Goal: Find specific fact: Find specific fact

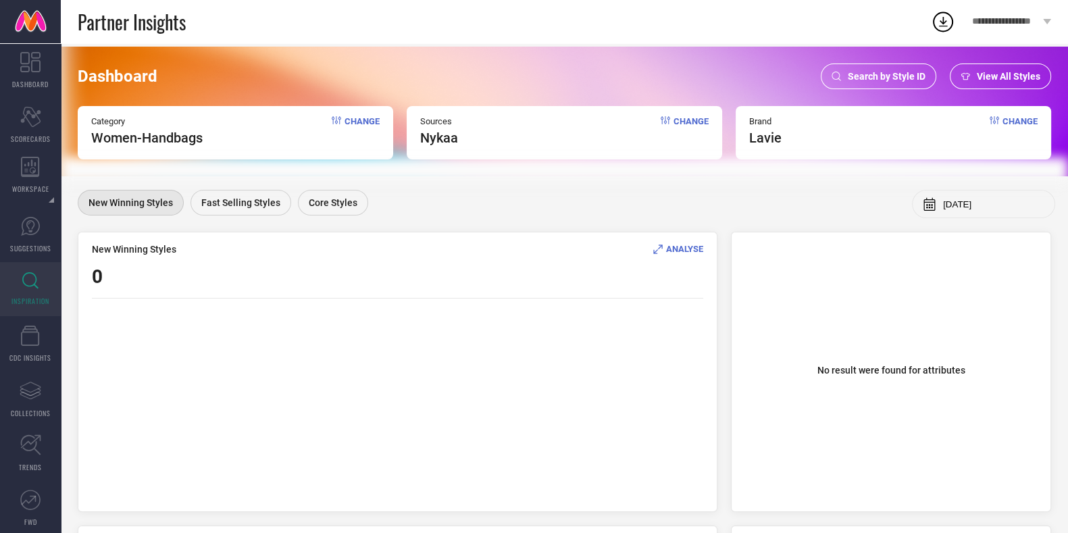
click at [871, 68] on div "Search by Style ID" at bounding box center [877, 76] width 115 height 26
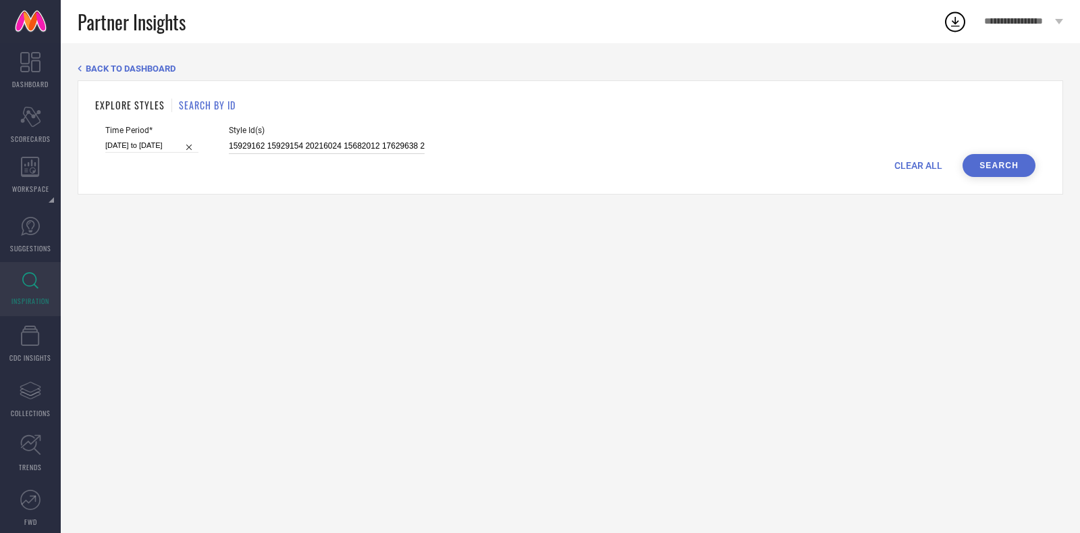
click at [386, 140] on input "15929162 15929154 20216024 15682012 17629638 23343754 15929160 16833704 1592915…" at bounding box center [327, 146] width 196 height 16
paste input "0718956 24090800 11153994 11154084 24132814 24090832 23287264 24399736 24399694…"
type input "10718956 24090800 11153994 11154084 24132814 24090832 23287264 24399736 2439969…"
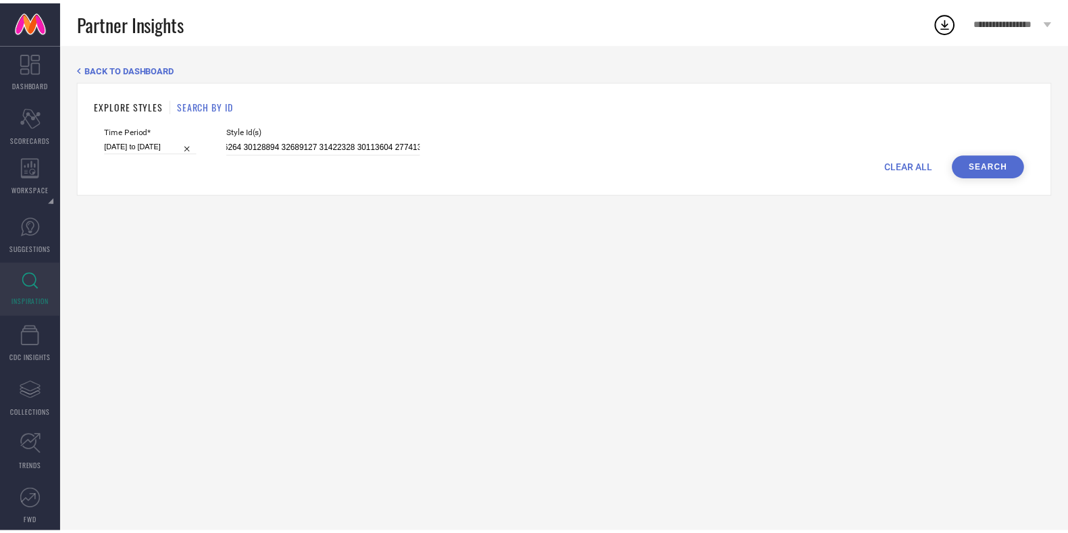
scroll to position [0, 0]
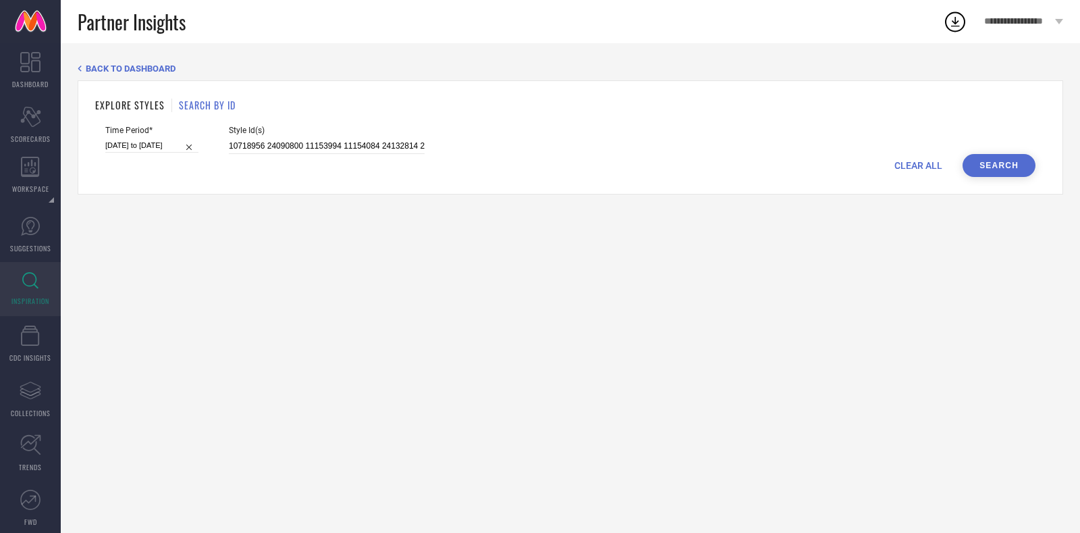
click at [999, 167] on button "Search" at bounding box center [999, 165] width 73 height 23
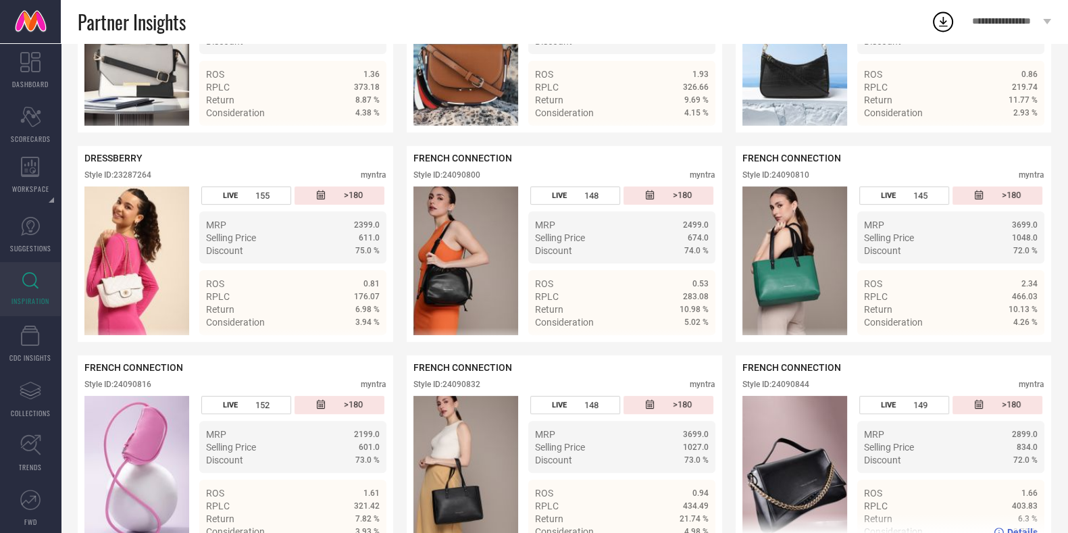
scroll to position [472, 0]
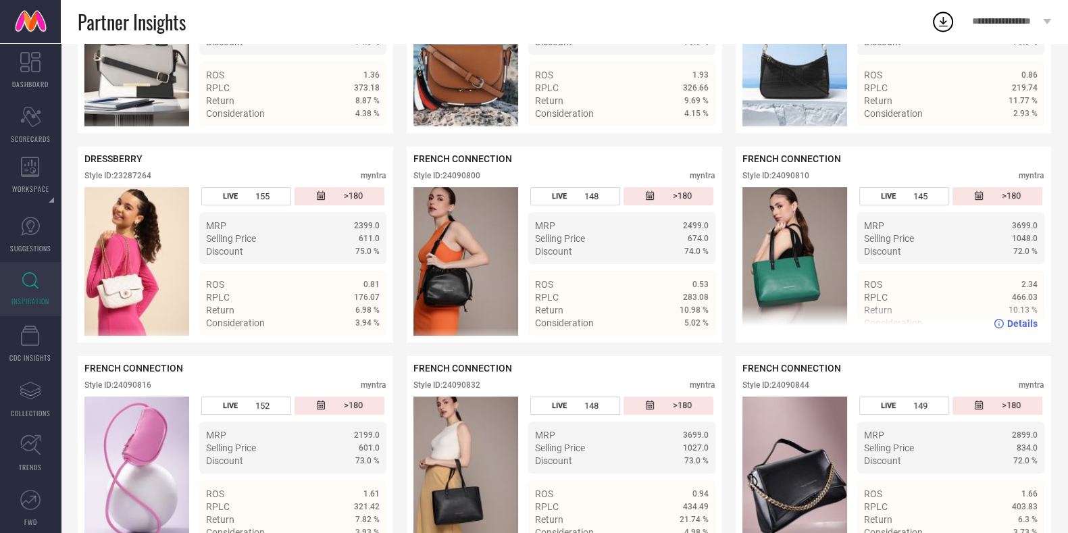
click at [808, 180] on div "Style ID: 24090810" at bounding box center [775, 175] width 67 height 9
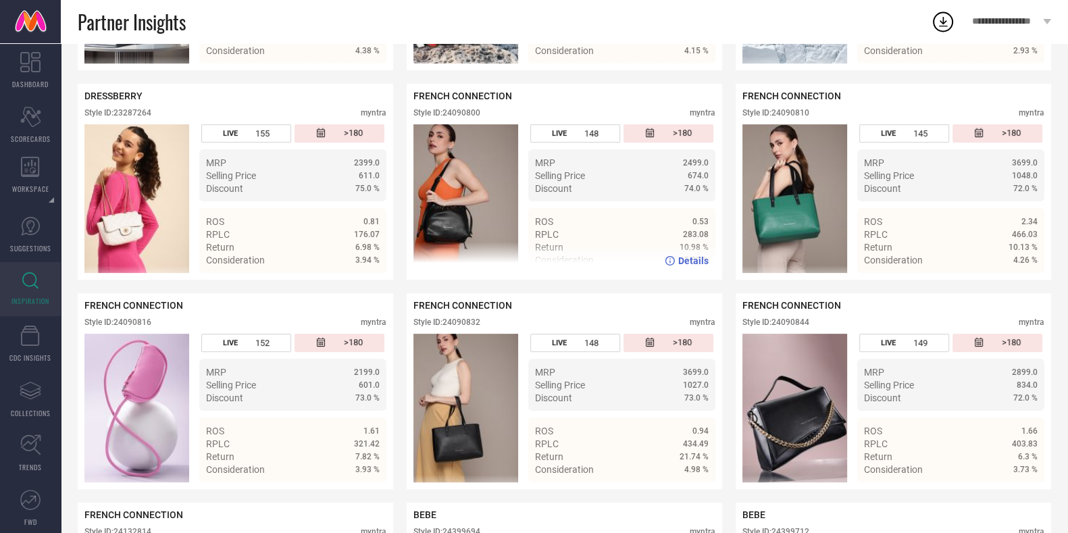
scroll to position [537, 0]
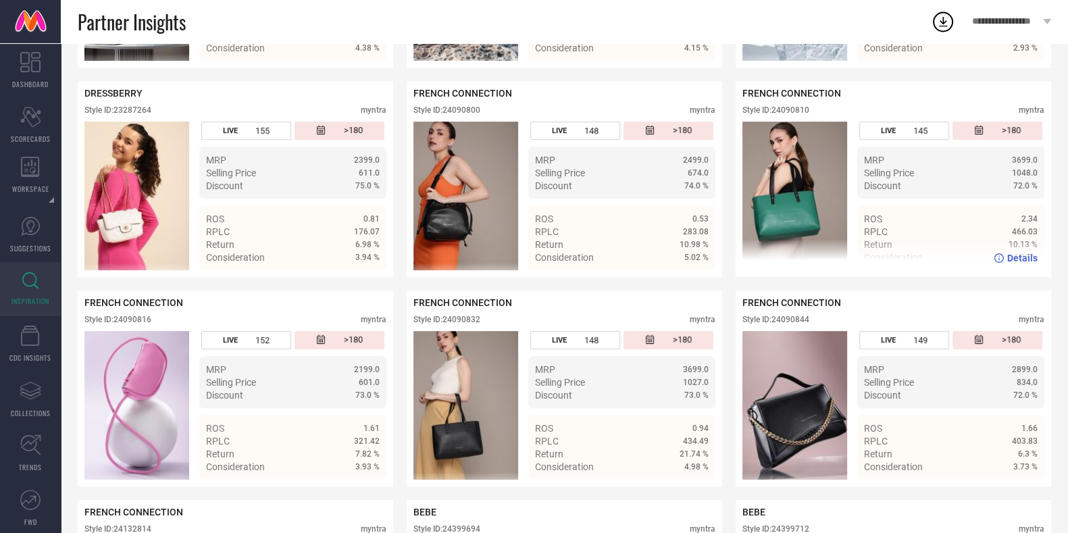
click at [793, 110] on div "FRENCH CONNECTION Style ID: 24090810 myntra" at bounding box center [893, 105] width 302 height 34
copy div "24090810"
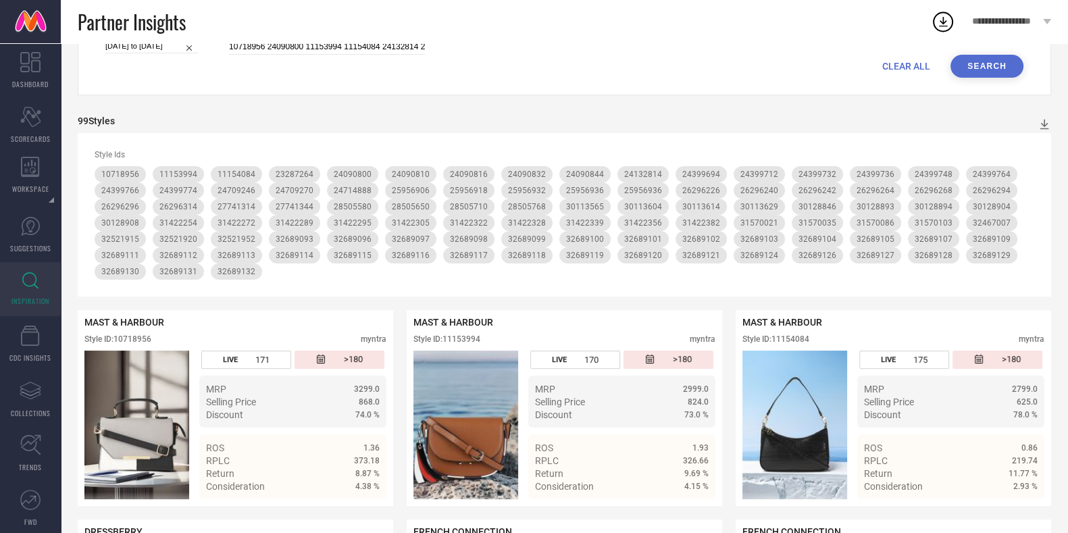
scroll to position [0, 0]
